Goal: Information Seeking & Learning: Check status

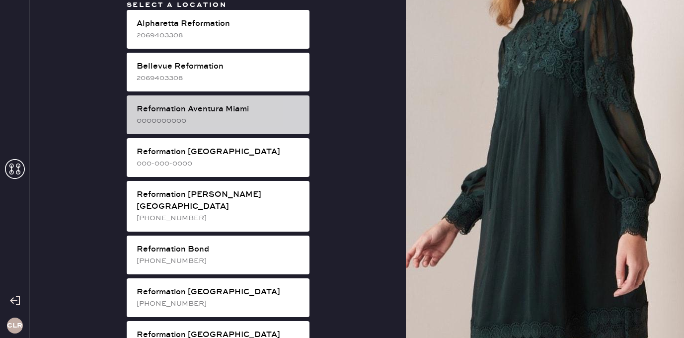
scroll to position [78, 0]
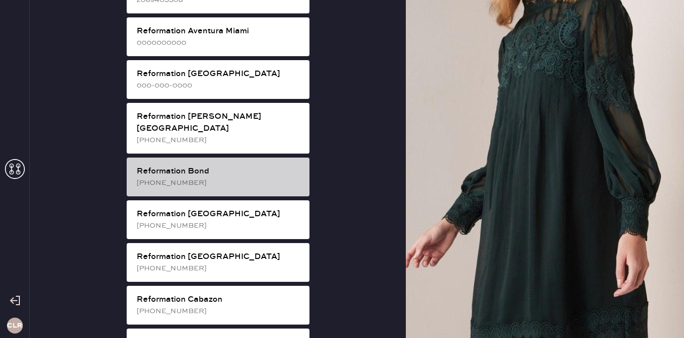
click at [220, 165] on div "Reformation Bond" at bounding box center [219, 171] width 165 height 12
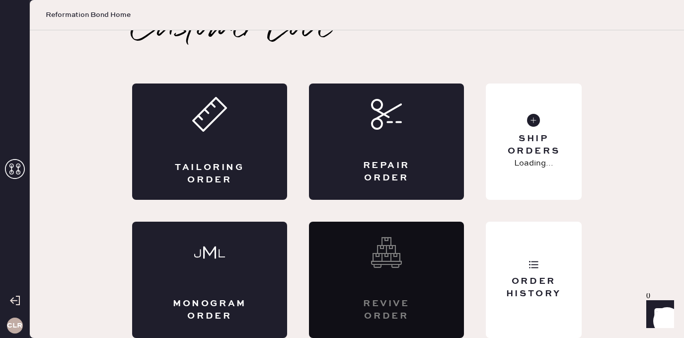
scroll to position [22, 0]
click at [546, 234] on div "Order History" at bounding box center [534, 280] width 96 height 116
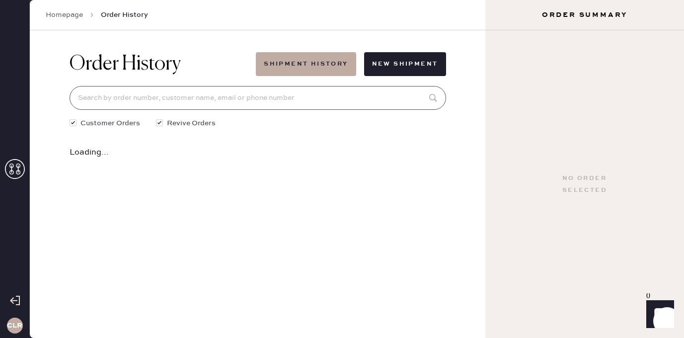
click at [245, 94] on input at bounding box center [258, 98] width 377 height 24
paste input "80637"
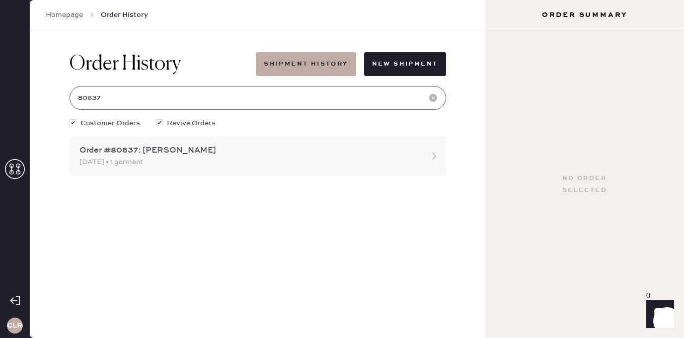
type input "80637"
click at [154, 169] on div "Order #80637: [PERSON_NAME] [DATE] • 1 garment" at bounding box center [258, 156] width 377 height 39
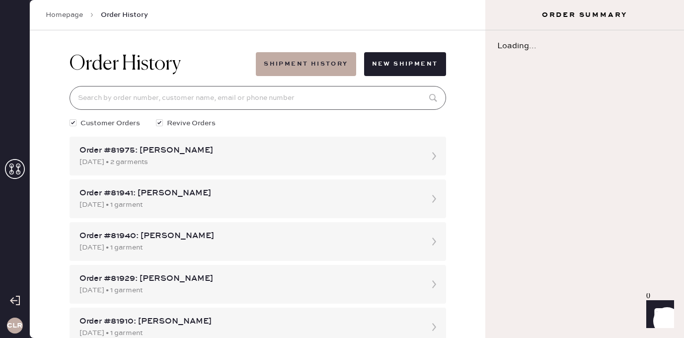
click at [170, 98] on input at bounding box center [258, 98] width 377 height 24
paste input "80637"
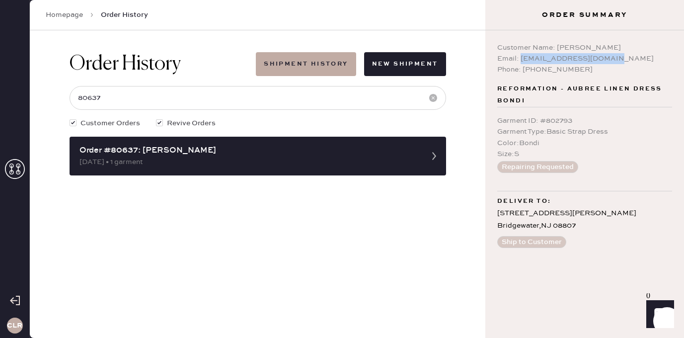
drag, startPoint x: 520, startPoint y: 58, endPoint x: 604, endPoint y: 63, distance: 84.1
click at [604, 63] on div "Email: [EMAIL_ADDRESS][DOMAIN_NAME]" at bounding box center [584, 58] width 175 height 11
copy div "[EMAIL_ADDRESS][DOMAIN_NAME]"
click at [122, 97] on input "80637" at bounding box center [258, 98] width 377 height 24
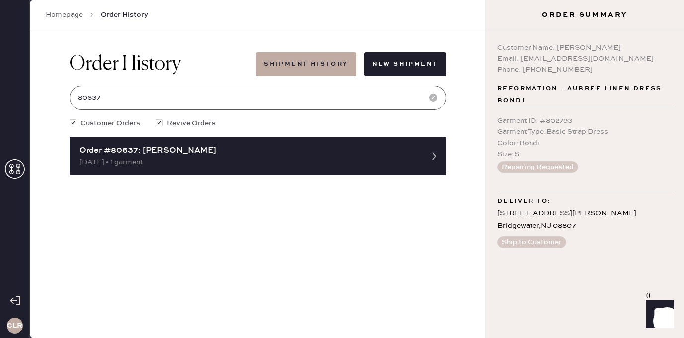
click at [122, 97] on input "80637" at bounding box center [258, 98] width 377 height 24
paste input "480"
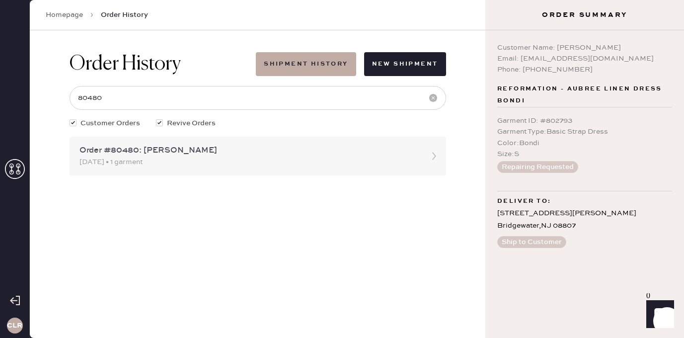
click at [155, 156] on div "Order #80480: [PERSON_NAME]" at bounding box center [248, 151] width 339 height 12
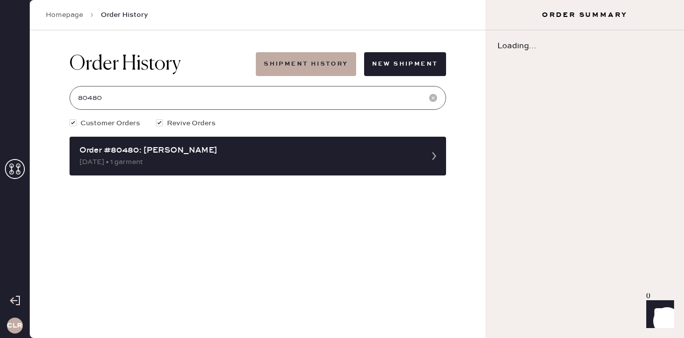
click at [138, 105] on input "80480" at bounding box center [258, 98] width 377 height 24
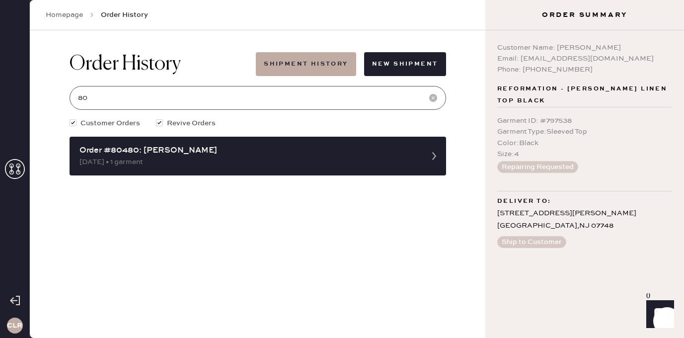
type input "8"
paste input "80480"
drag, startPoint x: 520, startPoint y: 59, endPoint x: 626, endPoint y: 59, distance: 106.8
click at [626, 59] on div "Email: [EMAIL_ADDRESS][DOMAIN_NAME]" at bounding box center [584, 58] width 175 height 11
copy div "[EMAIL_ADDRESS][DOMAIN_NAME]"
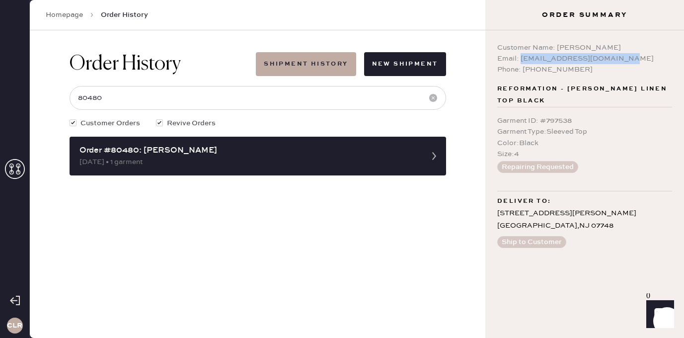
click at [564, 138] on div "Color : Black" at bounding box center [584, 143] width 175 height 11
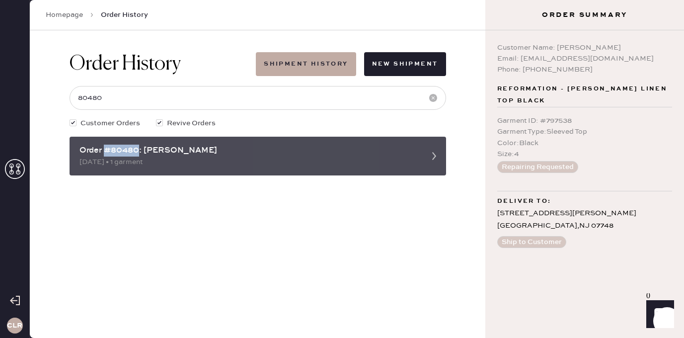
drag, startPoint x: 139, startPoint y: 151, endPoint x: 105, endPoint y: 150, distance: 33.3
click at [105, 150] on div "Order #80480: [PERSON_NAME]" at bounding box center [248, 151] width 339 height 12
copy div "#80480"
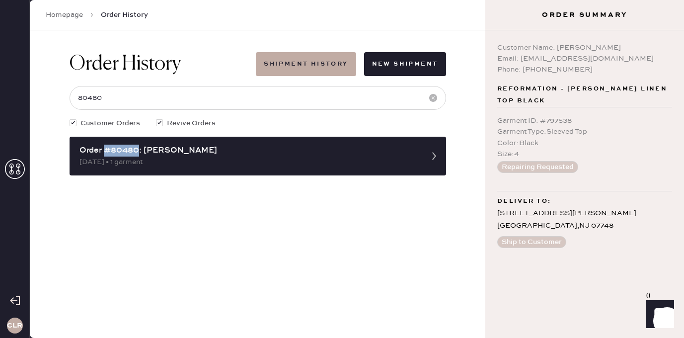
click at [297, 203] on div "Order History Shipment History New Shipment 80480 Customer Orders Revive Orders…" at bounding box center [257, 183] width 455 height 307
click at [121, 95] on input "80480" at bounding box center [258, 98] width 377 height 24
paste input "637"
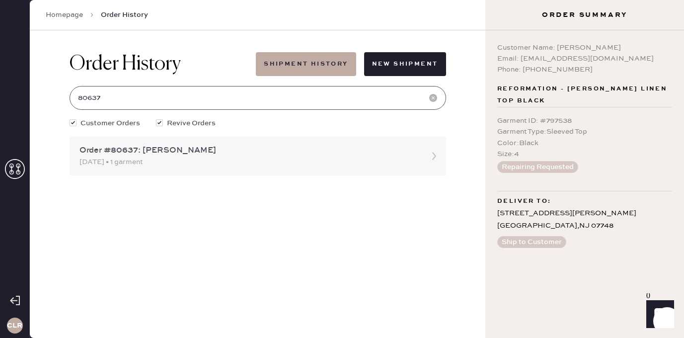
type input "80637"
click at [168, 151] on div "Order #80637: [PERSON_NAME]" at bounding box center [248, 151] width 339 height 12
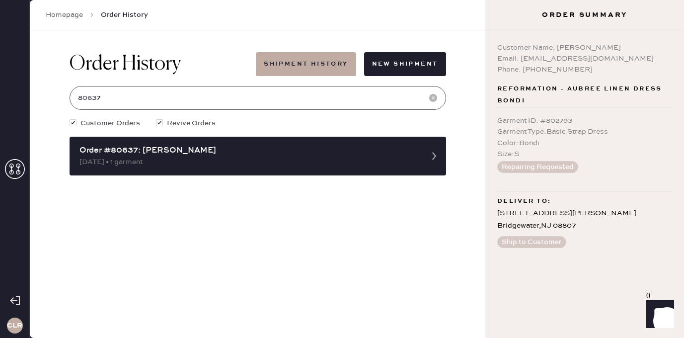
click at [125, 100] on input "80637" at bounding box center [258, 98] width 377 height 24
click at [124, 97] on input "80637" at bounding box center [258, 98] width 377 height 24
click at [80, 96] on input "80637" at bounding box center [258, 98] width 377 height 24
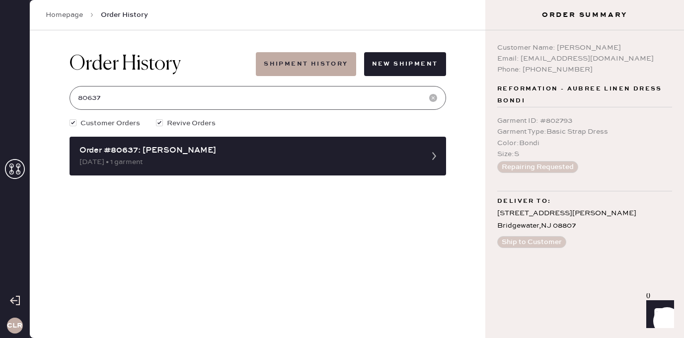
click at [80, 96] on input "80637" at bounding box center [258, 98] width 377 height 24
drag, startPoint x: 521, startPoint y: 58, endPoint x: 635, endPoint y: 64, distance: 114.4
click at [635, 64] on div "Email: [EMAIL_ADDRESS][DOMAIN_NAME]" at bounding box center [584, 58] width 175 height 11
copy div "[EMAIL_ADDRESS][DOMAIN_NAME]"
click at [582, 161] on div "Repairing Requested" at bounding box center [584, 167] width 175 height 12
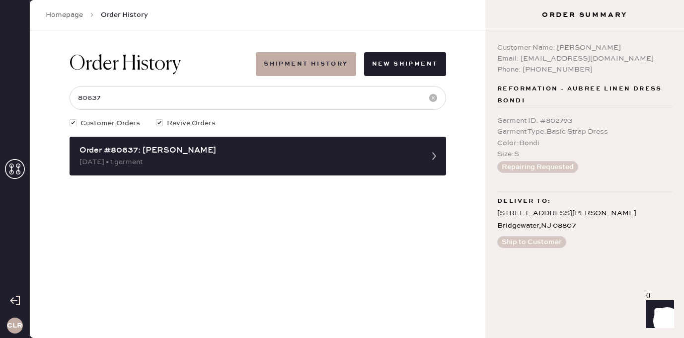
click at [12, 171] on icon at bounding box center [15, 169] width 20 height 20
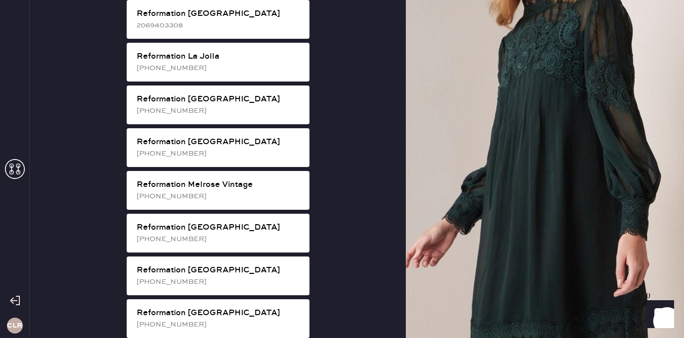
scroll to position [1012, 0]
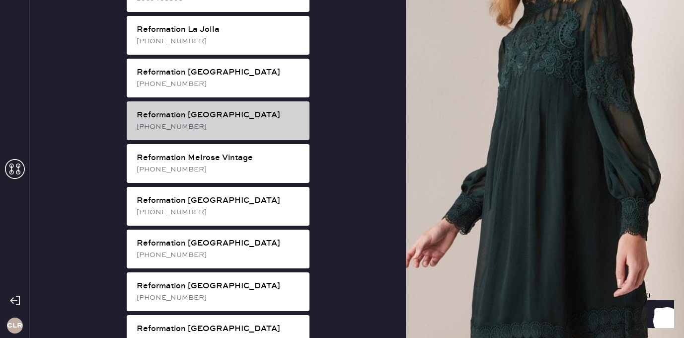
click at [250, 101] on div "Reformation Melrose [PHONE_NUMBER]" at bounding box center [218, 120] width 183 height 39
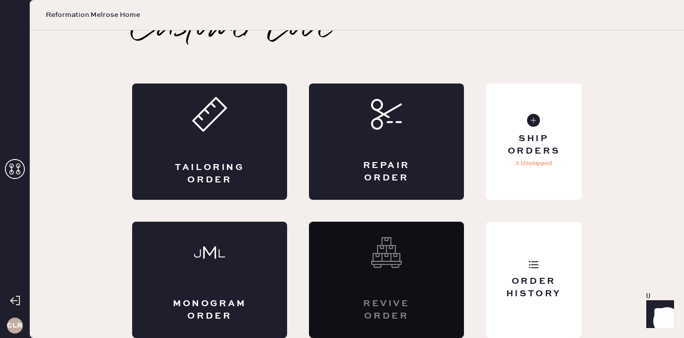
scroll to position [22, 0]
click at [518, 241] on div "Order History" at bounding box center [534, 280] width 96 height 116
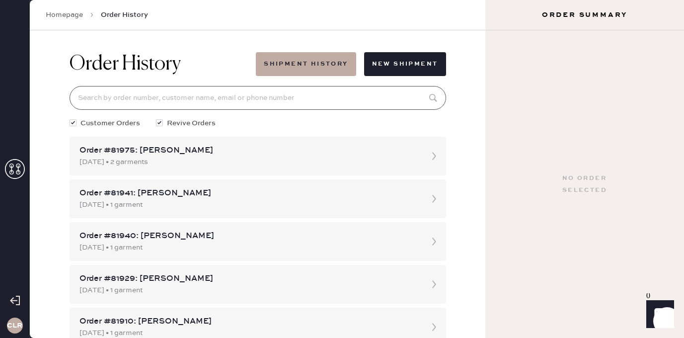
click at [262, 98] on input at bounding box center [258, 98] width 377 height 24
paste input "[EMAIL_ADDRESS][DOMAIN_NAME]"
type input "[EMAIL_ADDRESS][DOMAIN_NAME]"
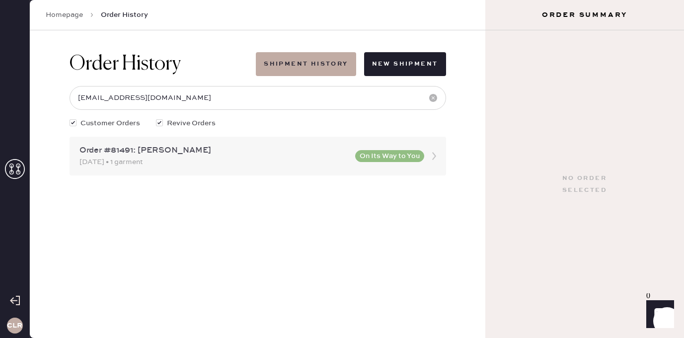
click at [229, 150] on div "Order #81491: [PERSON_NAME]" at bounding box center [214, 151] width 270 height 12
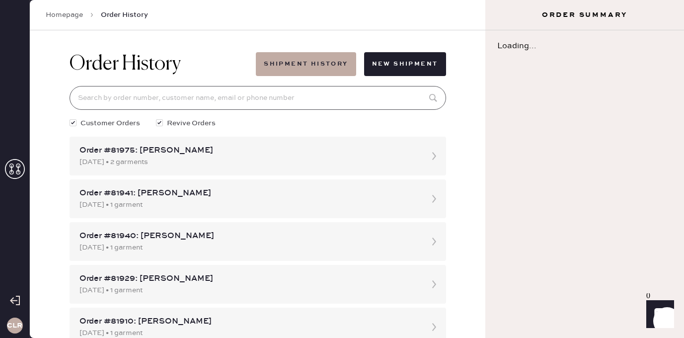
click at [212, 101] on input at bounding box center [258, 98] width 377 height 24
paste input "[EMAIL_ADDRESS][DOMAIN_NAME]"
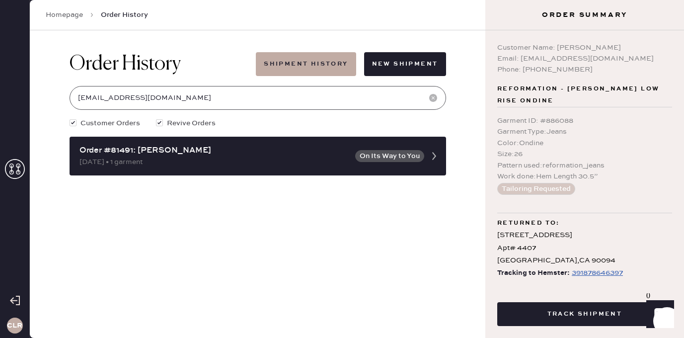
scroll to position [13, 0]
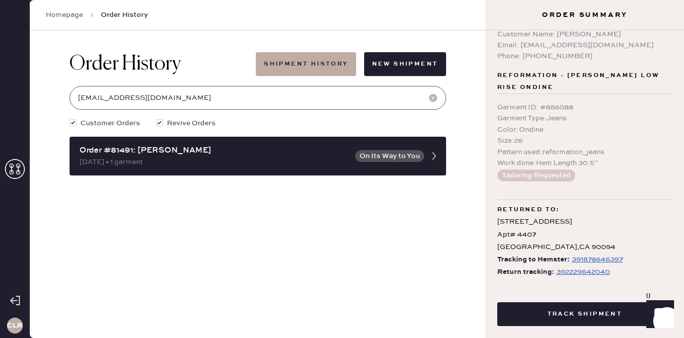
type input "[EMAIL_ADDRESS][DOMAIN_NAME]"
click at [532, 266] on span "Return tracking:" at bounding box center [525, 272] width 57 height 12
click at [536, 266] on span "Return tracking:" at bounding box center [525, 272] width 57 height 12
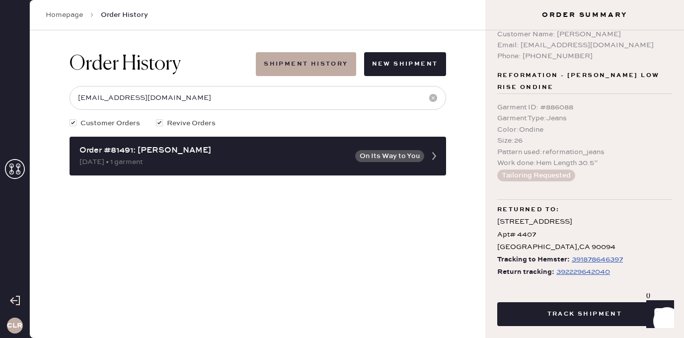
click at [583, 266] on div "392229642040" at bounding box center [583, 272] width 54 height 12
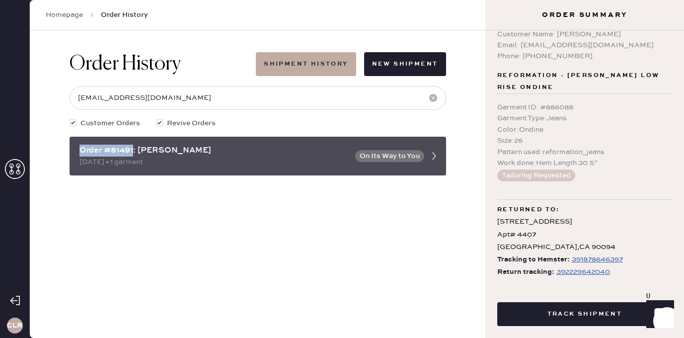
drag, startPoint x: 134, startPoint y: 151, endPoint x: 80, endPoint y: 151, distance: 54.2
click at [80, 151] on div "Order #81491: [PERSON_NAME]" at bounding box center [214, 151] width 270 height 12
copy div "Order #81491"
